Goal: Navigation & Orientation: Find specific page/section

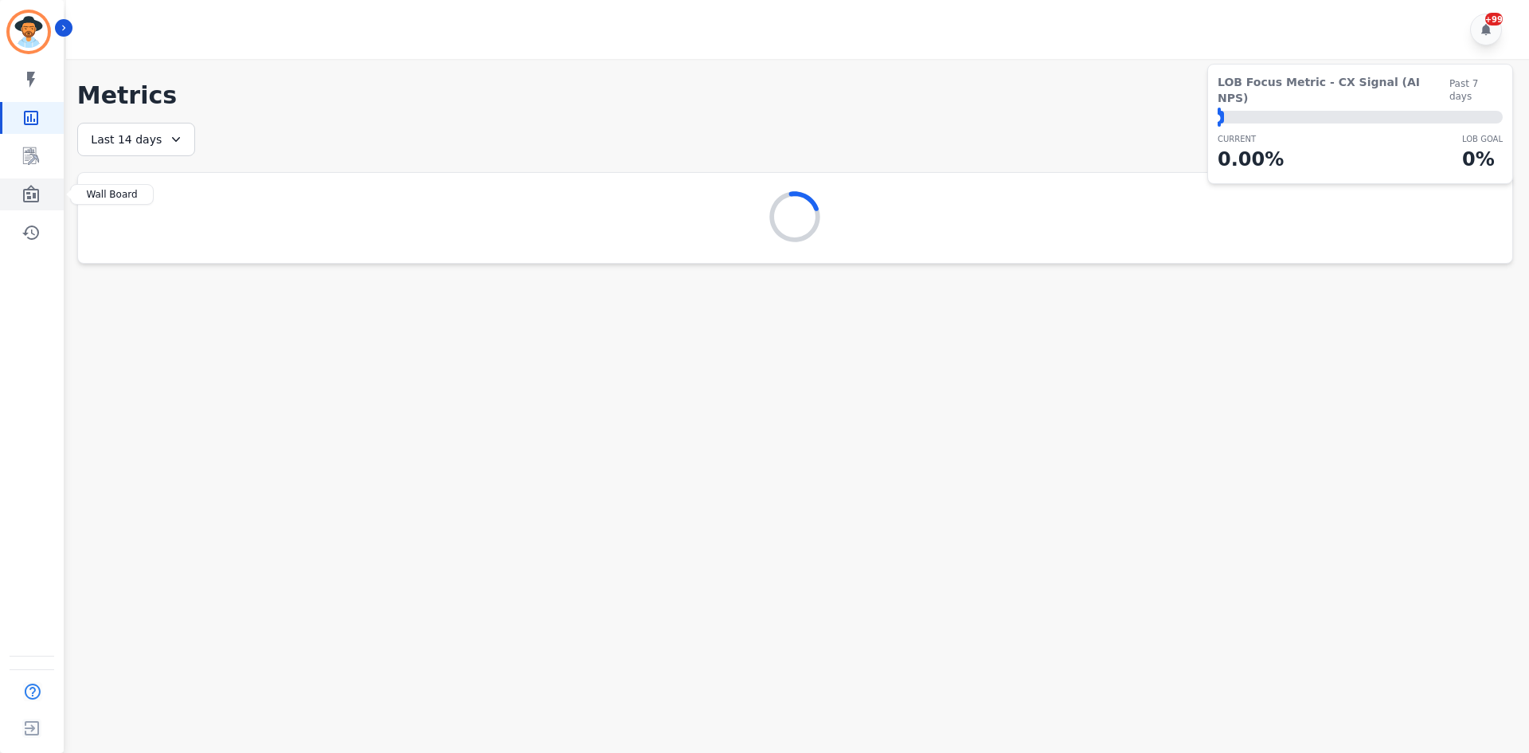
click at [31, 194] on icon "Sidebar" at bounding box center [31, 194] width 19 height 19
